Goal: Task Accomplishment & Management: Use online tool/utility

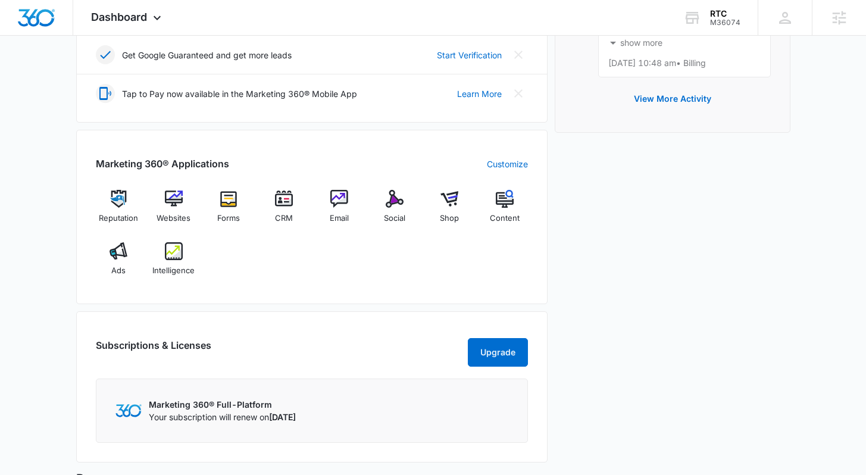
scroll to position [390, 0]
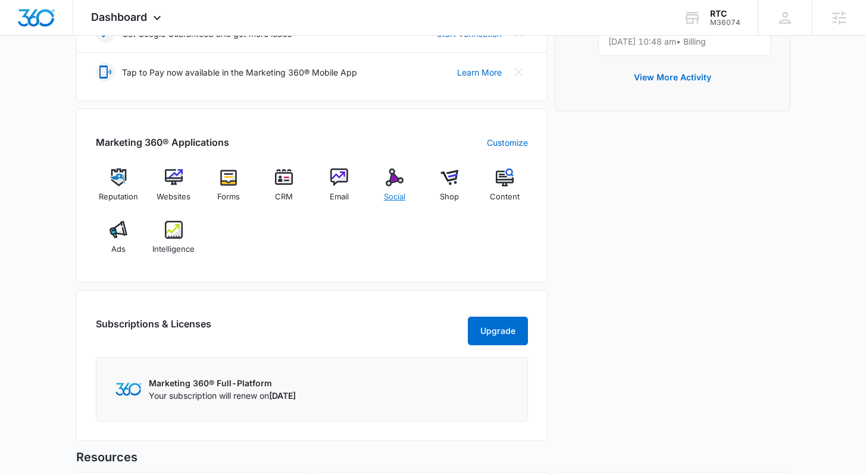
click at [375, 189] on div "Social" at bounding box center [394, 189] width 46 height 43
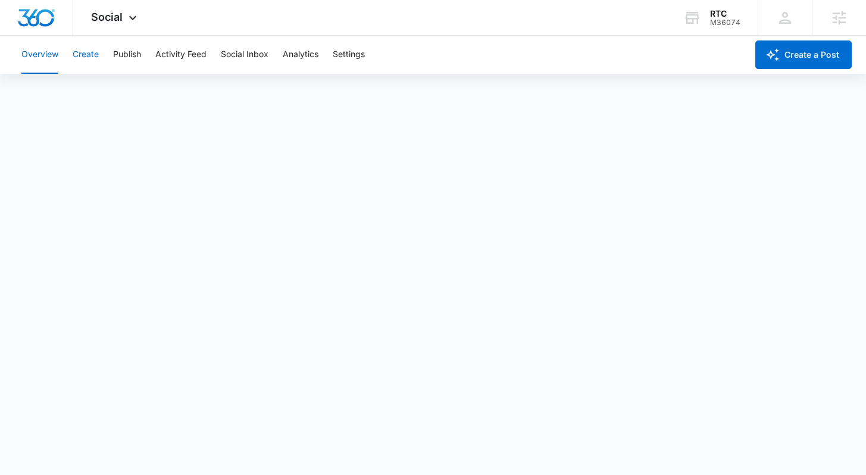
click at [81, 49] on button "Create" at bounding box center [86, 55] width 26 height 38
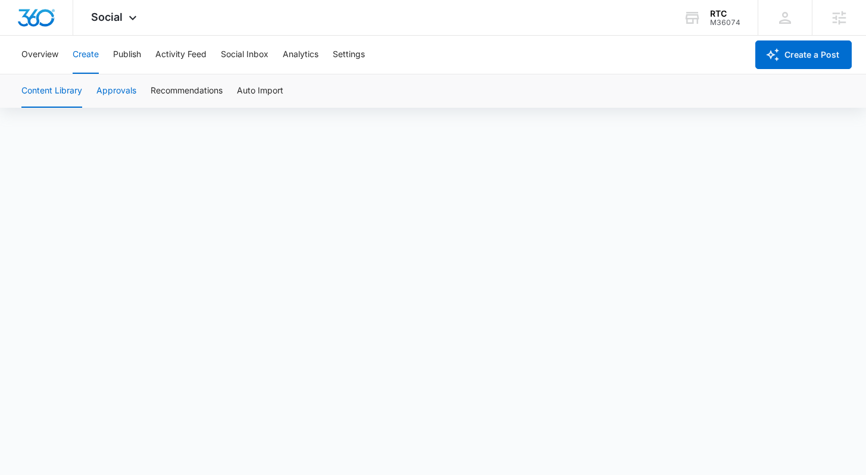
click at [109, 100] on button "Approvals" at bounding box center [116, 90] width 40 height 33
